Goal: Navigation & Orientation: Find specific page/section

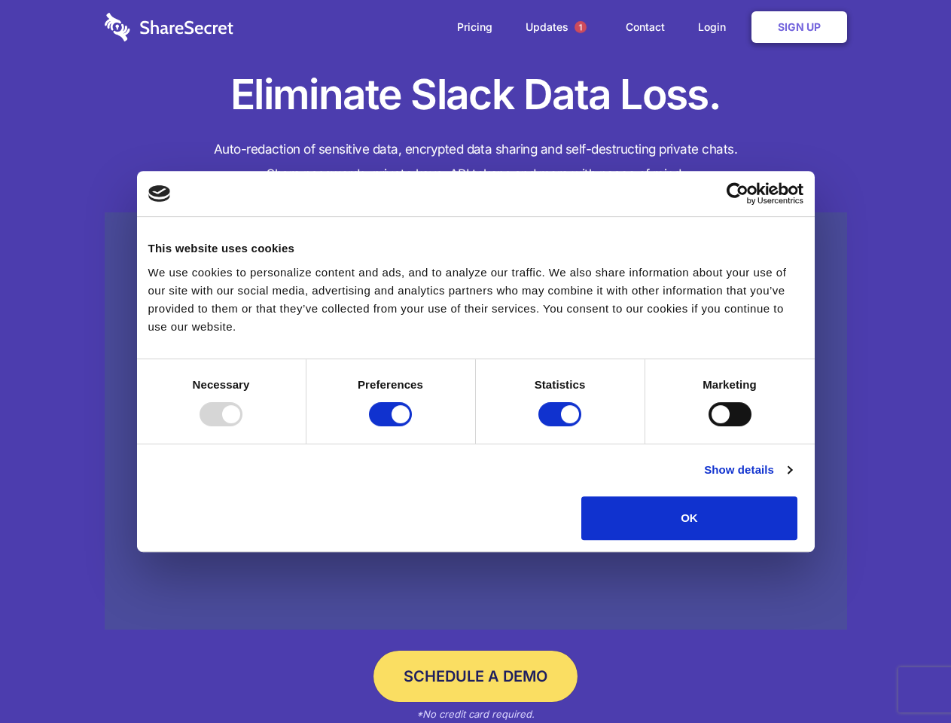
click at [242, 426] on div at bounding box center [221, 414] width 43 height 24
click at [412, 426] on input "Preferences" at bounding box center [390, 414] width 43 height 24
checkbox input "false"
click at [562, 426] on input "Statistics" at bounding box center [559, 414] width 43 height 24
checkbox input "false"
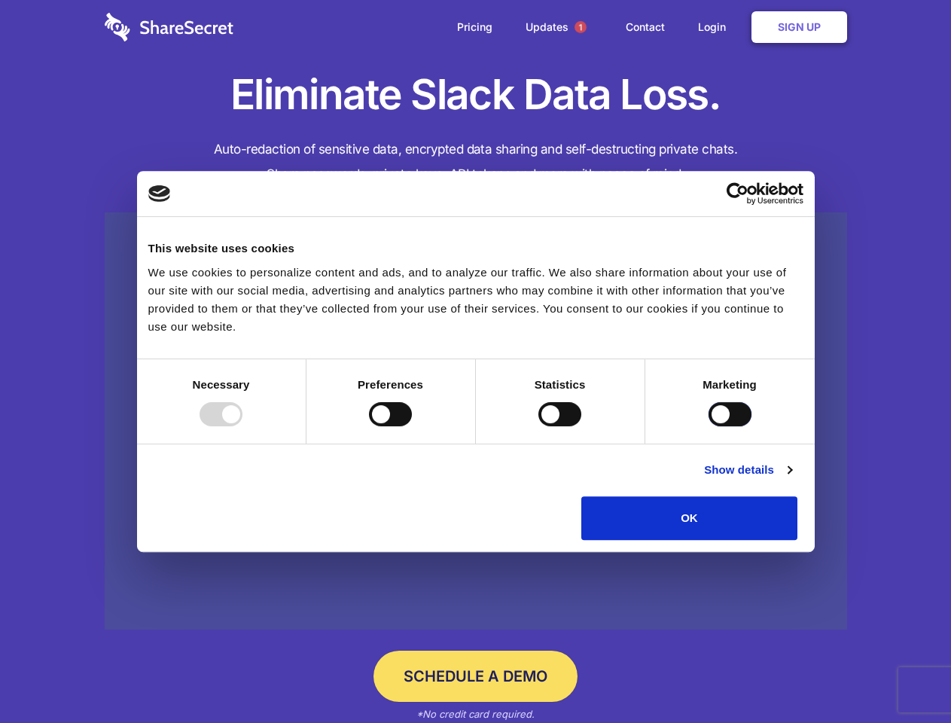
click at [709, 426] on input "Marketing" at bounding box center [730, 414] width 43 height 24
checkbox input "true"
click at [792, 479] on link "Show details" at bounding box center [747, 470] width 87 height 18
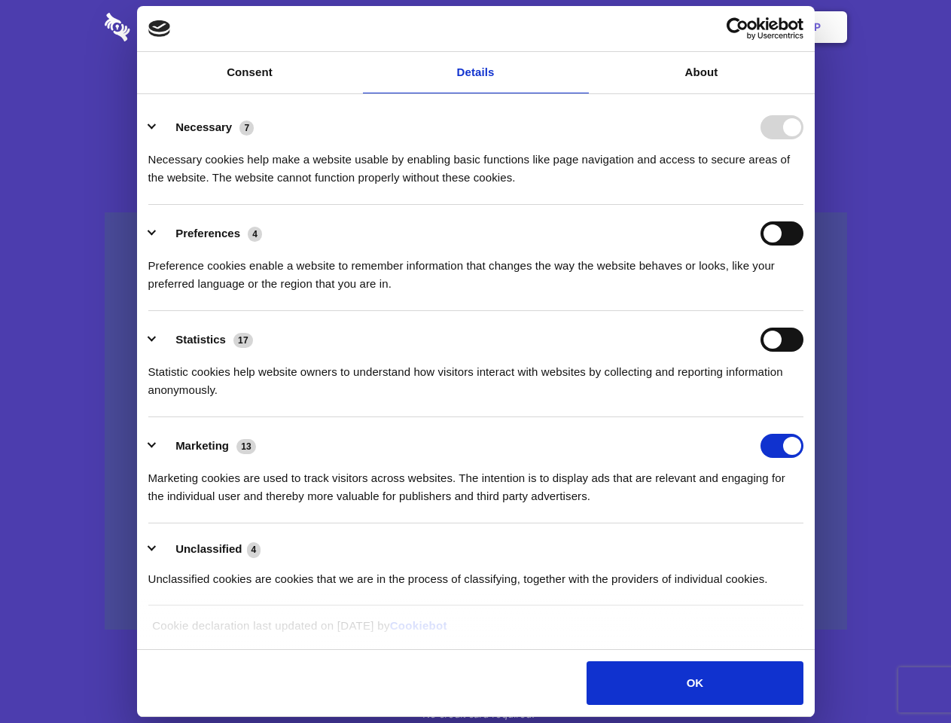
click at [804, 205] on li "Necessary 7 Necessary cookies help make a website usable by enabling basic func…" at bounding box center [475, 152] width 655 height 106
click at [580, 27] on span "1" at bounding box center [581, 27] width 12 height 12
